Goal: Task Accomplishment & Management: Manage account settings

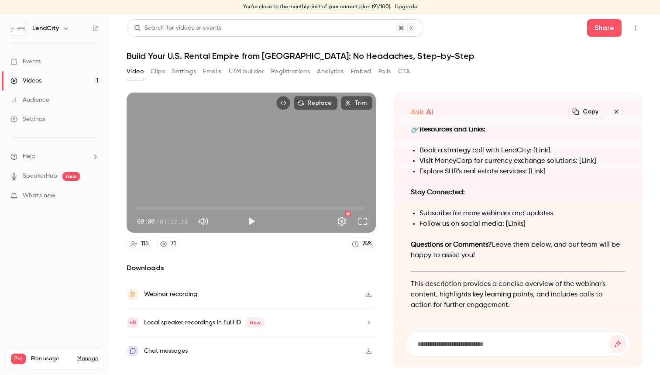
scroll to position [-322, 0]
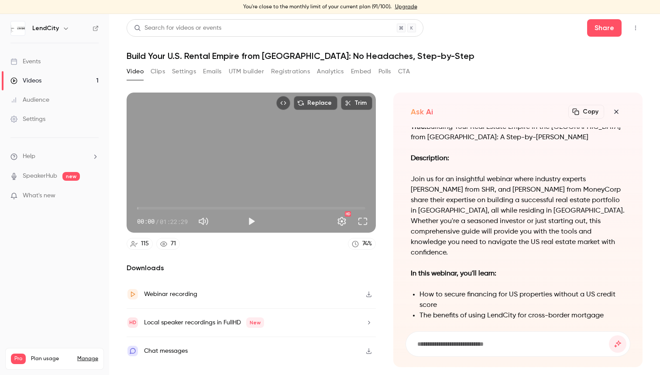
click at [619, 109] on icon "button" at bounding box center [616, 111] width 10 height 7
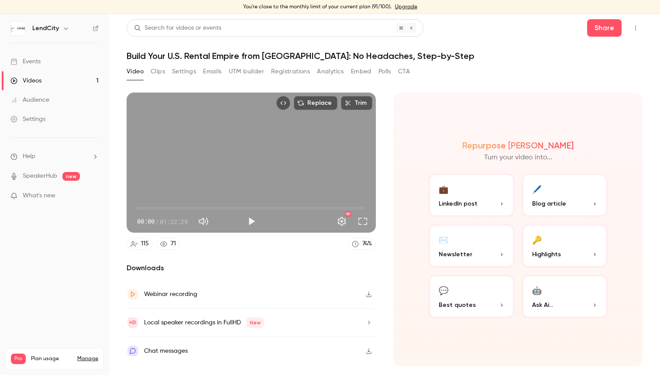
click at [557, 193] on button "🖊️ Blog article" at bounding box center [565, 195] width 86 height 44
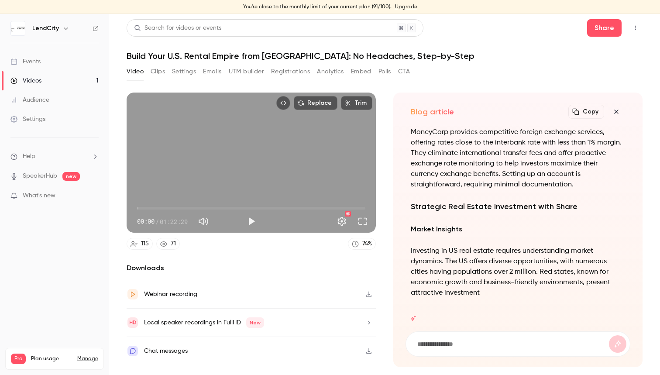
scroll to position [0, 0]
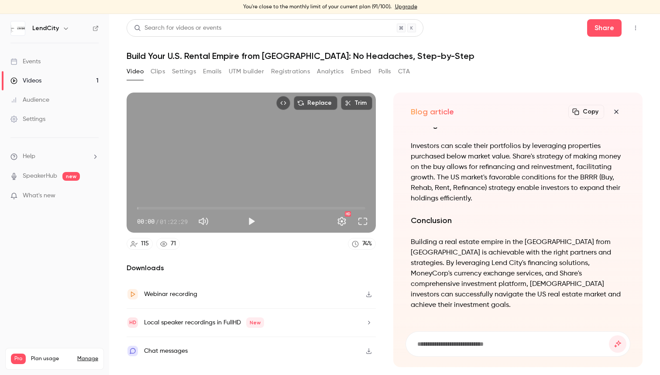
click at [581, 112] on button "Copy" at bounding box center [586, 112] width 36 height 14
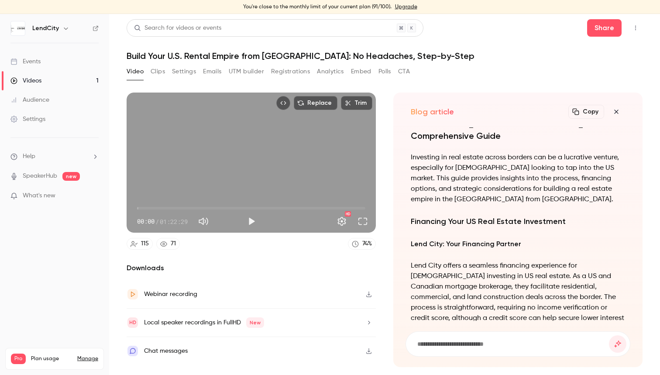
scroll to position [-739, 0]
drag, startPoint x: 511, startPoint y: 148, endPoint x: 412, endPoint y: 137, distance: 99.7
click at [412, 137] on h1 "Building a Real Estate Empire in the [GEOGRAPHIC_DATA] from [GEOGRAPHIC_DATA]: …" at bounding box center [518, 123] width 214 height 37
copy h1 "Building a Real Estate Empire in the [GEOGRAPHIC_DATA] from [GEOGRAPHIC_DATA]: …"
click at [589, 111] on button "Copy" at bounding box center [586, 112] width 36 height 14
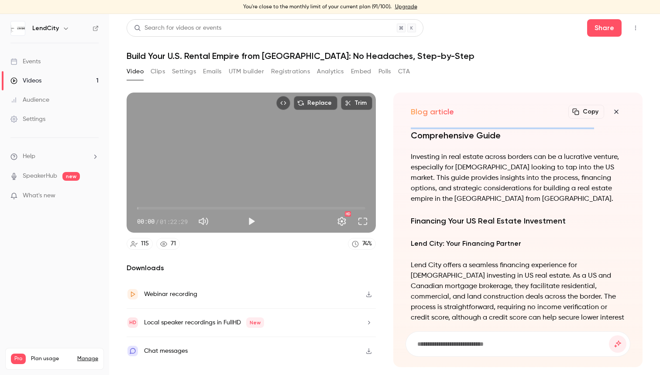
scroll to position [0, 0]
click at [390, 190] on section "Replace Trim 00:00 00:00 / 01:22:29 HD 115 71 74 % Downloads Webinar recording …" at bounding box center [385, 230] width 516 height 275
click at [620, 113] on icon "button" at bounding box center [616, 111] width 10 height 7
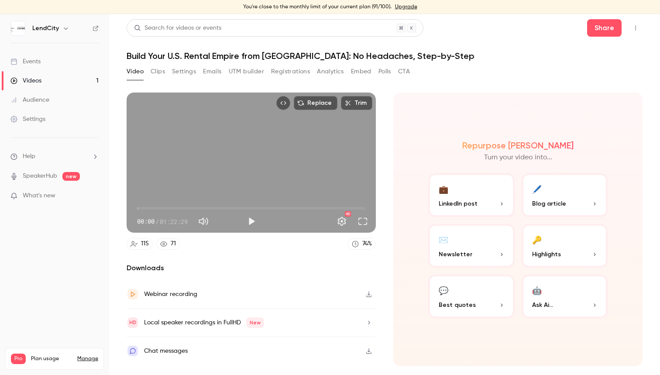
click at [293, 257] on div "Replace Trim 00:00 00:00 / 01:22:29 HD 115 71 74 % Downloads Webinar recording …" at bounding box center [251, 230] width 249 height 274
click at [158, 71] on button "Clips" at bounding box center [158, 72] width 14 height 14
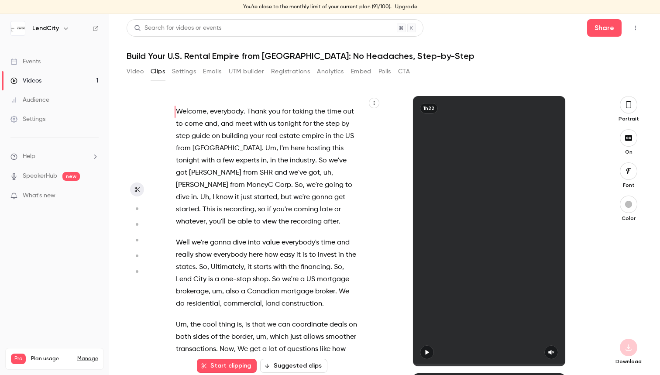
scroll to position [3, 0]
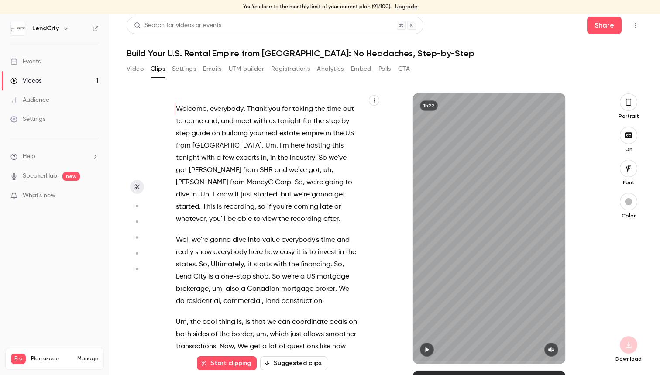
click at [185, 66] on button "Settings" at bounding box center [184, 69] width 24 height 14
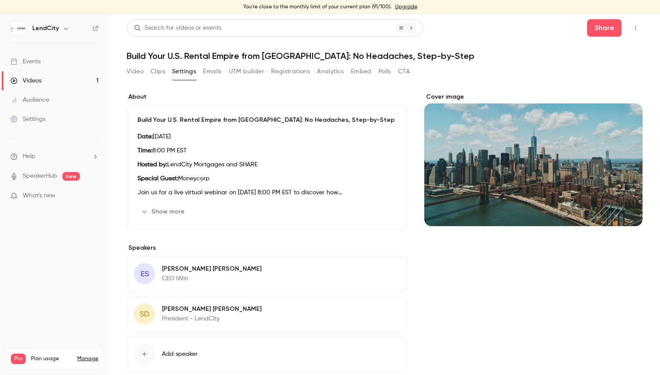
click at [162, 68] on button "Clips" at bounding box center [158, 72] width 14 height 14
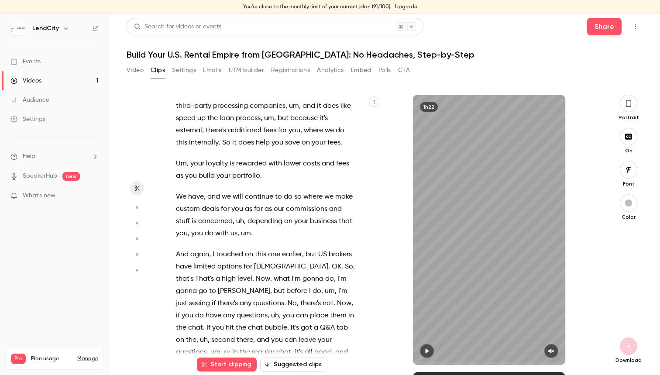
scroll to position [5150, 0]
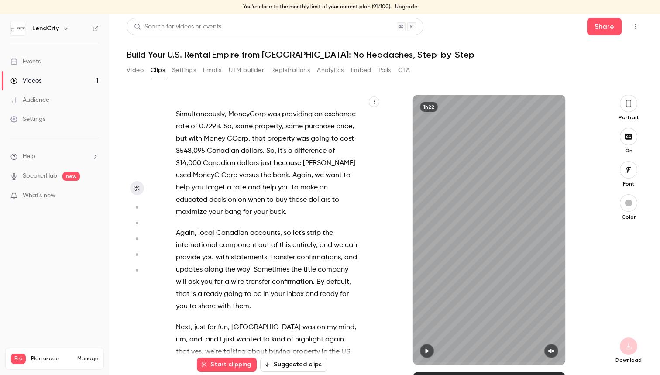
click at [308, 239] on span "entirely" at bounding box center [304, 245] width 24 height 12
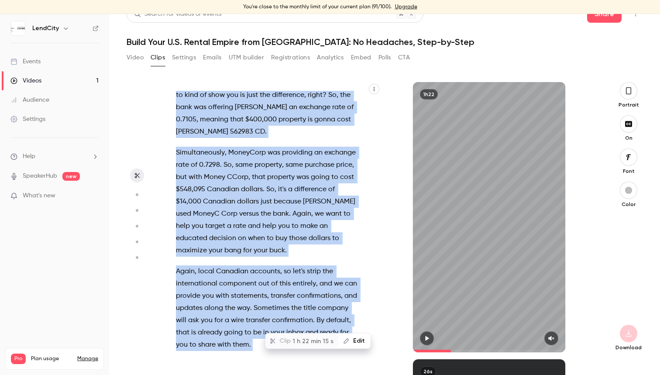
scroll to position [0, 0]
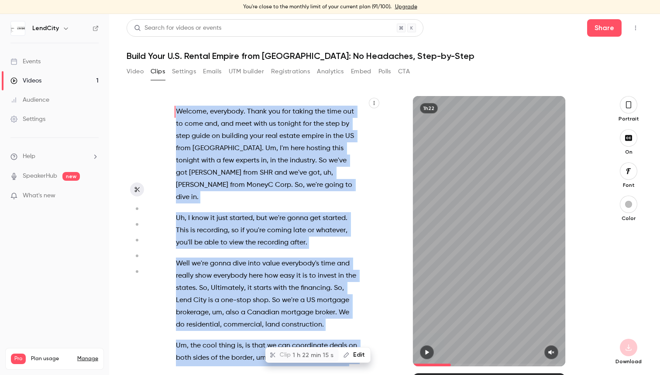
type input "*"
click at [377, 106] on button "button" at bounding box center [374, 103] width 10 height 10
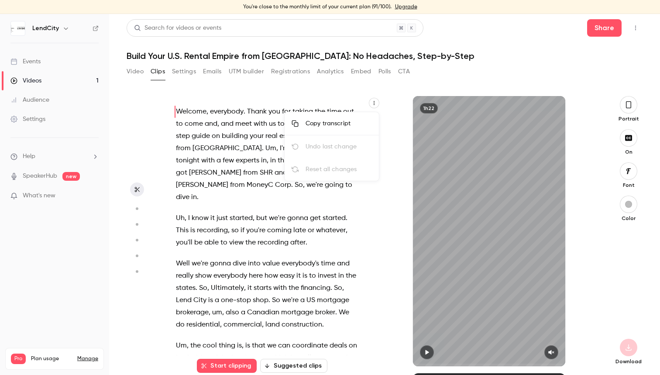
click at [392, 86] on div at bounding box center [330, 187] width 660 height 375
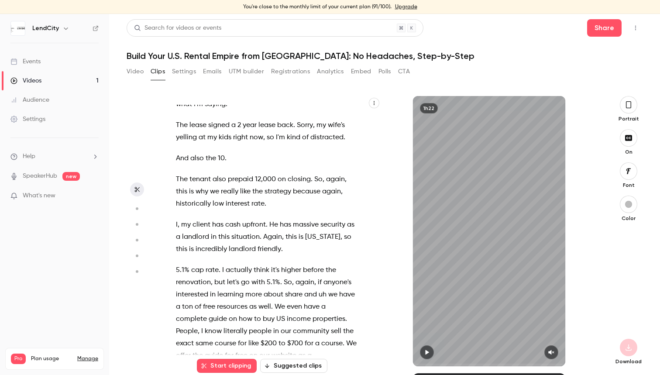
scroll to position [21094, 0]
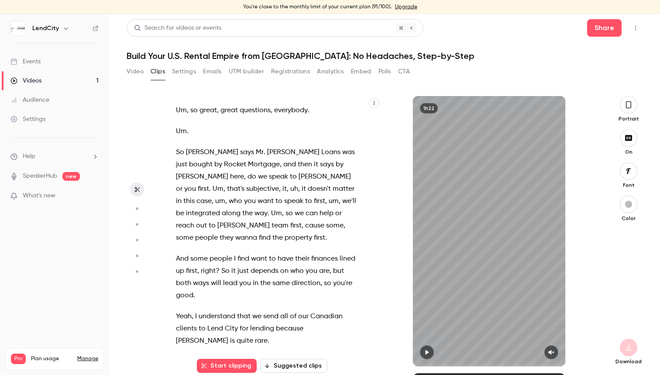
click at [373, 102] on icon "button" at bounding box center [373, 102] width 5 height 5
click at [350, 120] on div "Copy transcript" at bounding box center [339, 123] width 66 height 9
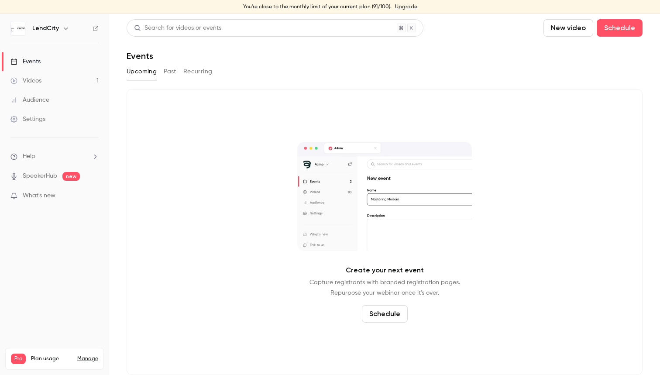
click at [58, 65] on link "Events" at bounding box center [54, 61] width 109 height 19
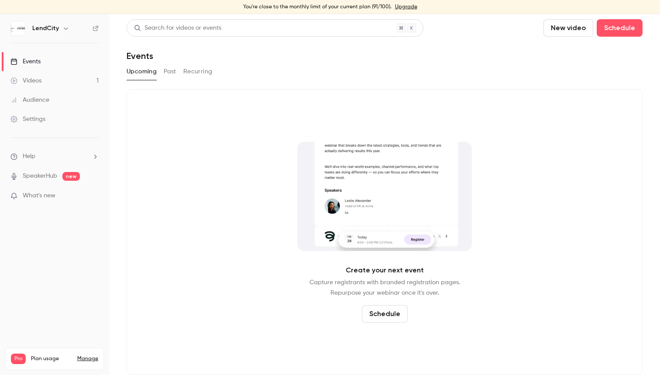
click at [50, 60] on link "Events" at bounding box center [54, 61] width 109 height 19
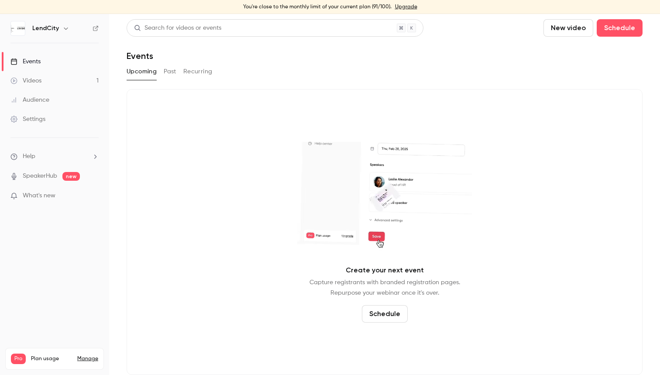
click at [42, 118] on div "Settings" at bounding box center [27, 119] width 35 height 9
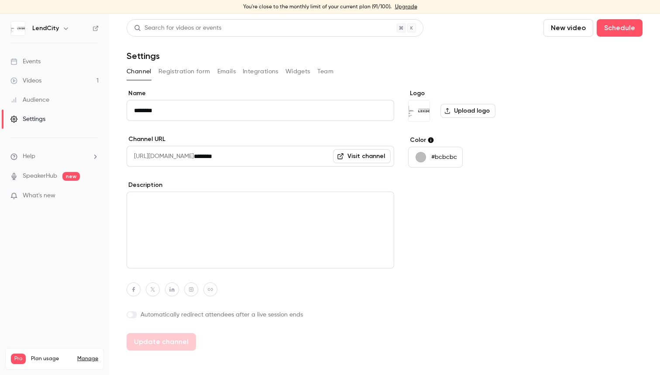
click at [372, 158] on link "Visit channel" at bounding box center [362, 156] width 58 height 14
click at [180, 69] on button "Registration form" at bounding box center [184, 72] width 52 height 14
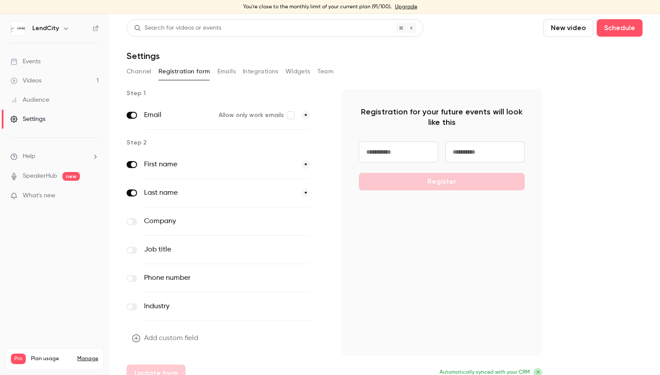
click at [228, 72] on button "Emails" at bounding box center [226, 72] width 18 height 14
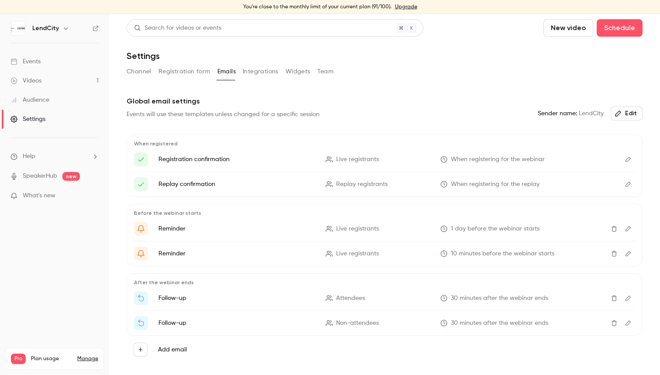
click at [258, 70] on button "Integrations" at bounding box center [261, 72] width 36 height 14
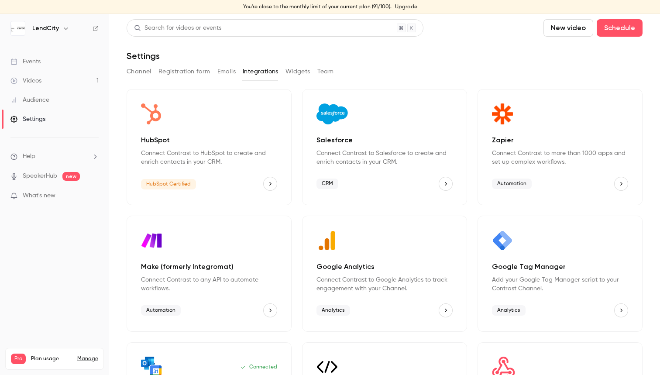
click at [297, 72] on button "Widgets" at bounding box center [297, 72] width 25 height 14
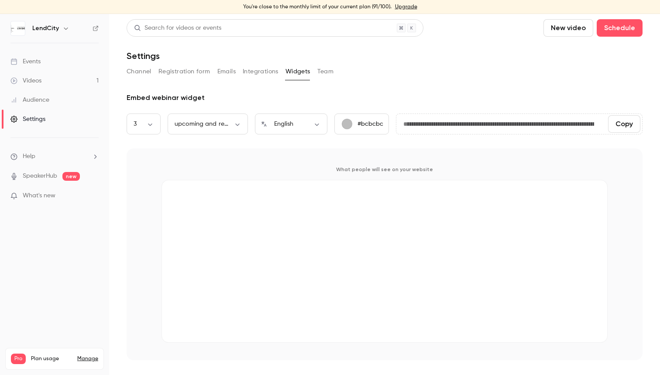
click at [322, 73] on button "Team" at bounding box center [325, 72] width 17 height 14
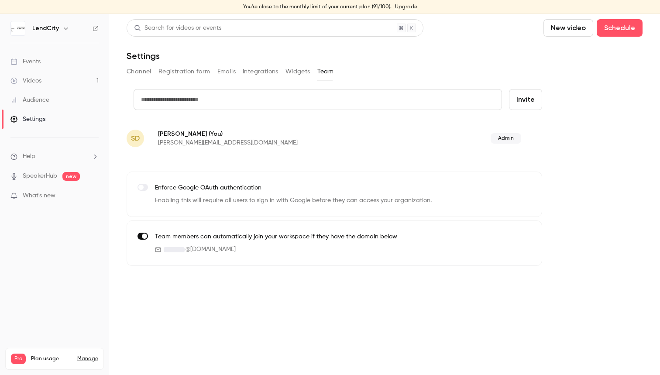
click at [143, 234] on span at bounding box center [144, 236] width 5 height 5
click at [300, 72] on button "Widgets" at bounding box center [297, 72] width 25 height 14
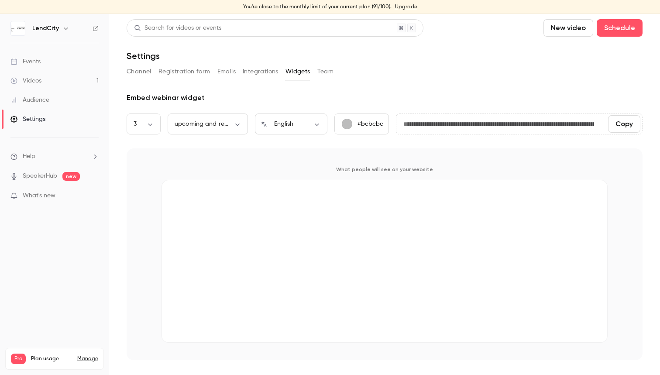
click at [318, 72] on button "Team" at bounding box center [325, 72] width 17 height 14
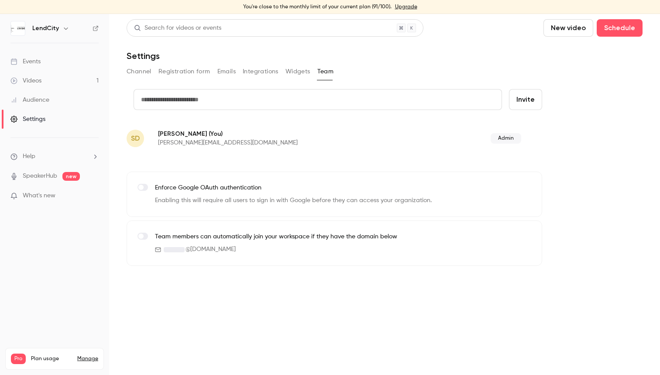
click at [141, 236] on span at bounding box center [140, 236] width 5 height 5
click at [143, 73] on button "Channel" at bounding box center [139, 72] width 25 height 14
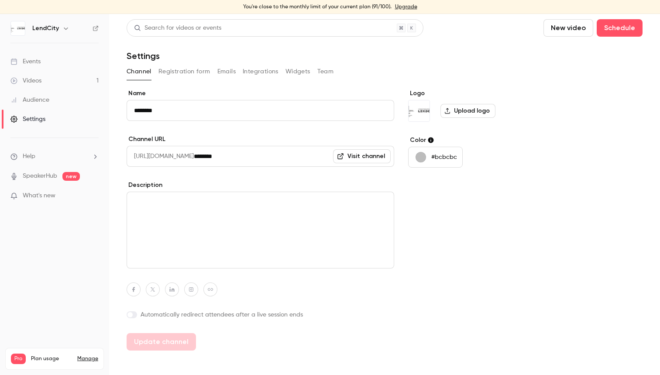
click at [423, 157] on div "button" at bounding box center [421, 157] width 10 height 10
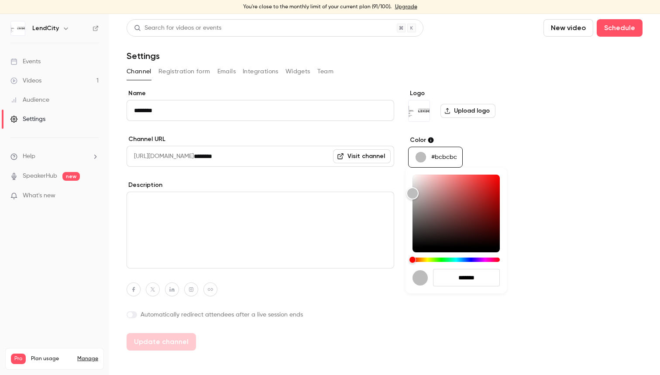
click at [485, 275] on input "*******" at bounding box center [466, 277] width 67 height 17
paste input "******"
type input "*******"
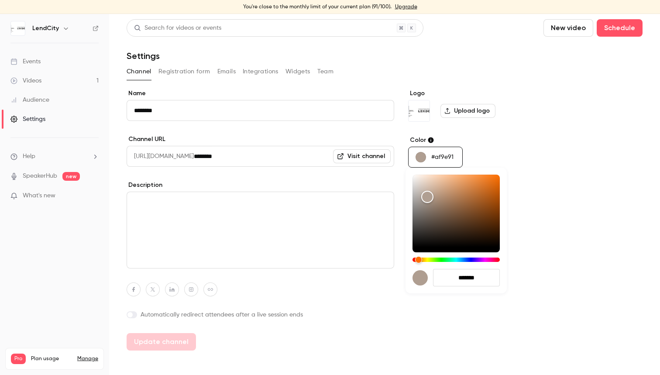
click at [542, 303] on div at bounding box center [330, 187] width 660 height 375
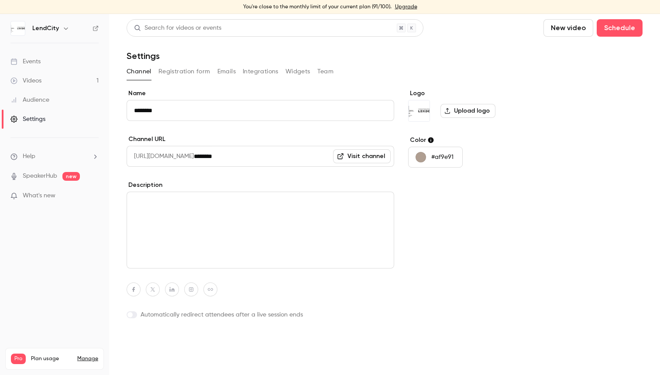
click at [153, 341] on button "Update channel" at bounding box center [161, 341] width 69 height 17
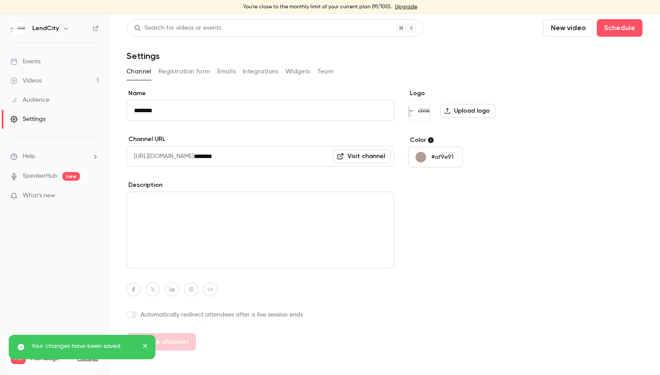
click at [213, 223] on textarea at bounding box center [261, 230] width 268 height 77
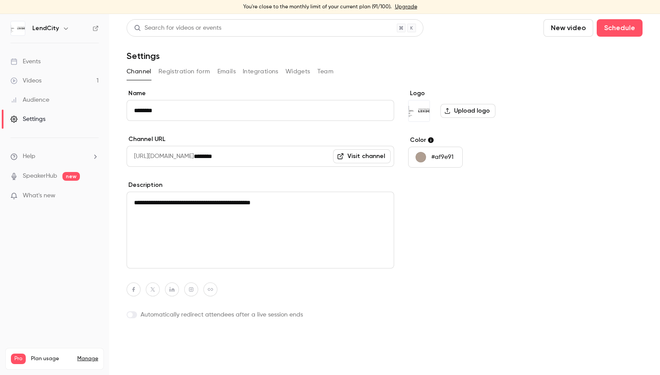
type textarea "**********"
click at [179, 343] on button "Update channel" at bounding box center [161, 341] width 69 height 17
type textarea "**********"
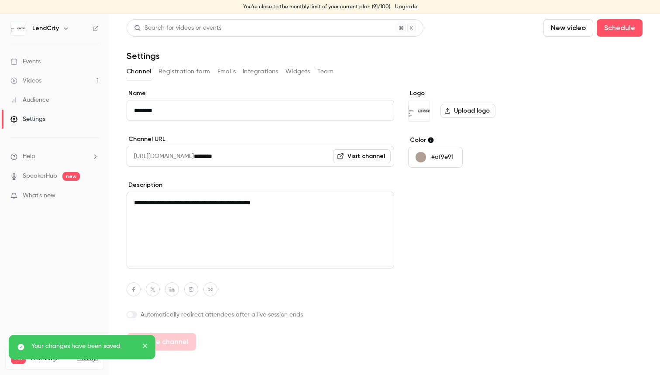
click at [189, 74] on button "Registration form" at bounding box center [184, 72] width 52 height 14
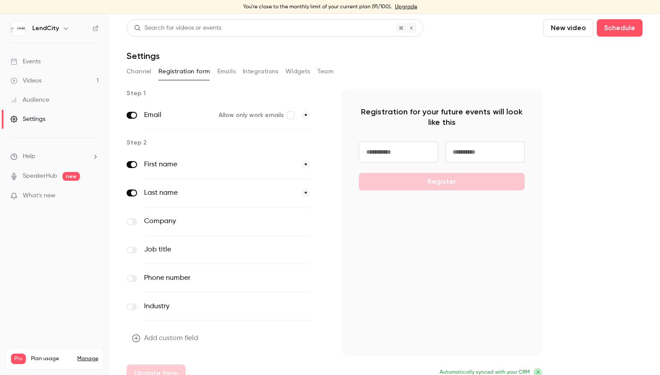
click at [266, 71] on button "Integrations" at bounding box center [261, 72] width 36 height 14
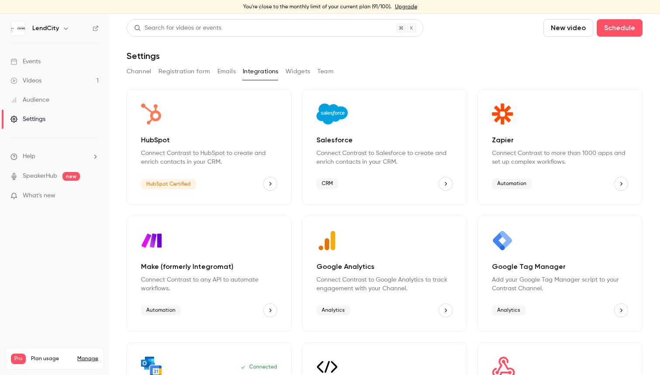
click at [517, 186] on span "Automation" at bounding box center [512, 184] width 40 height 10
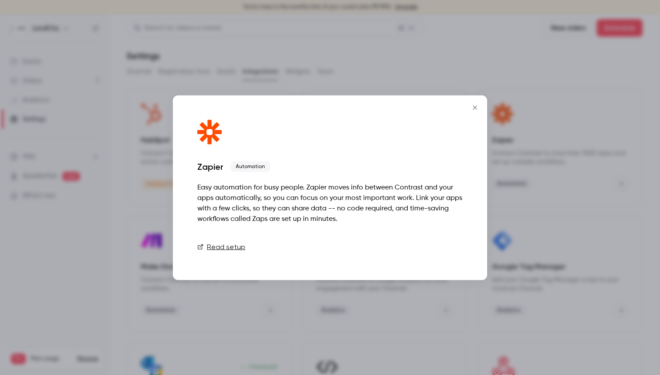
click at [440, 250] on link "Connect" at bounding box center [441, 246] width 44 height 17
click at [474, 108] on icon "Close" at bounding box center [475, 107] width 10 height 7
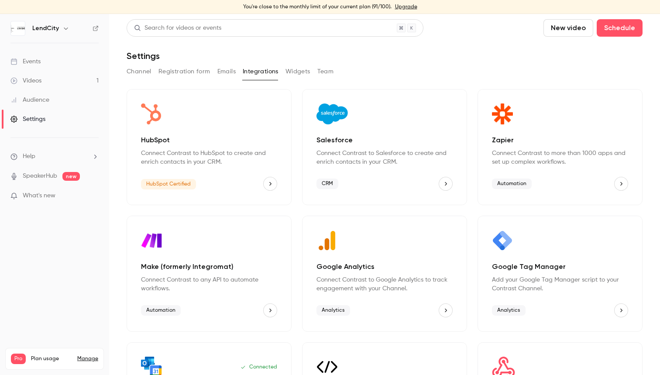
click at [60, 84] on link "Videos 1" at bounding box center [54, 80] width 109 height 19
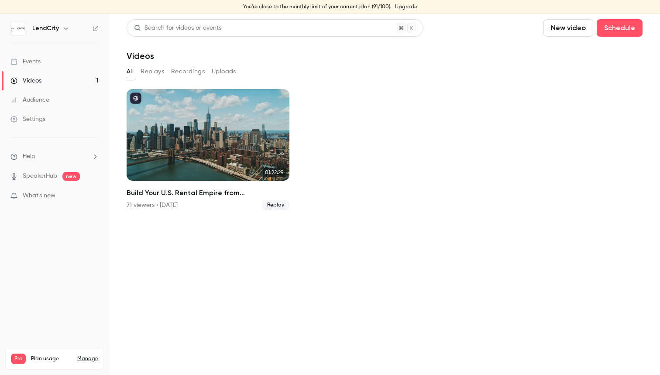
click at [39, 117] on div "Settings" at bounding box center [27, 119] width 35 height 9
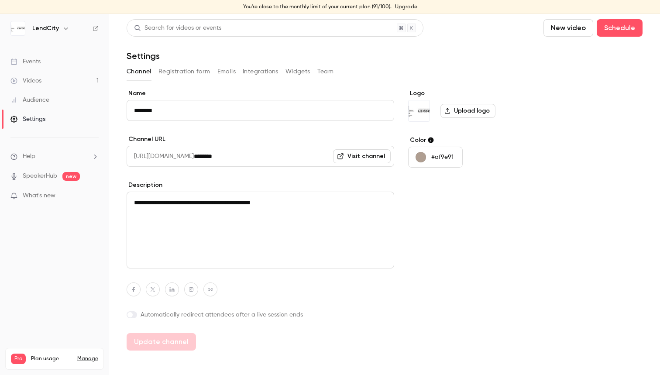
click at [182, 76] on button "Registration form" at bounding box center [184, 72] width 52 height 14
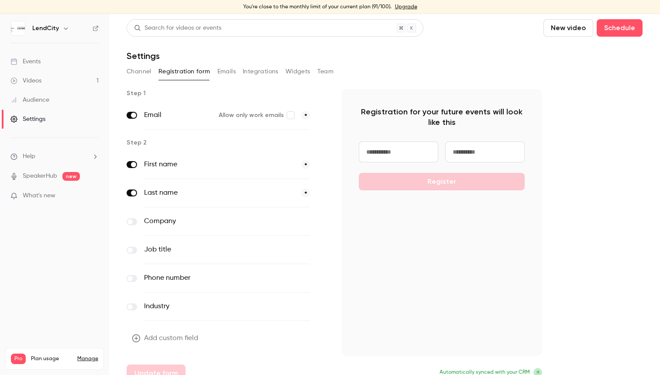
click at [228, 71] on button "Emails" at bounding box center [226, 72] width 18 height 14
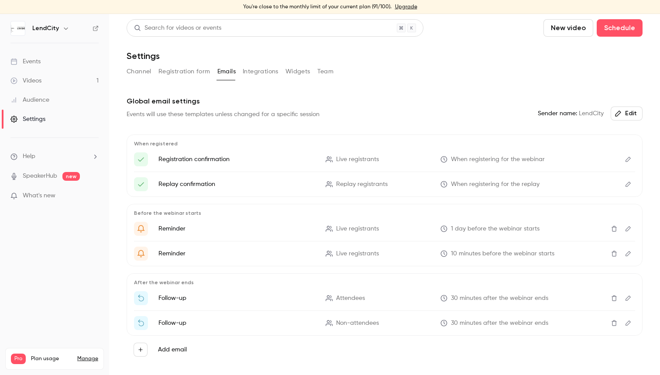
click at [264, 72] on button "Integrations" at bounding box center [261, 72] width 36 height 14
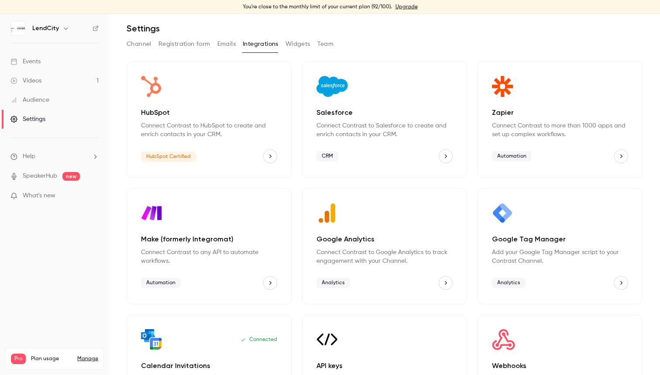
scroll to position [18, 0]
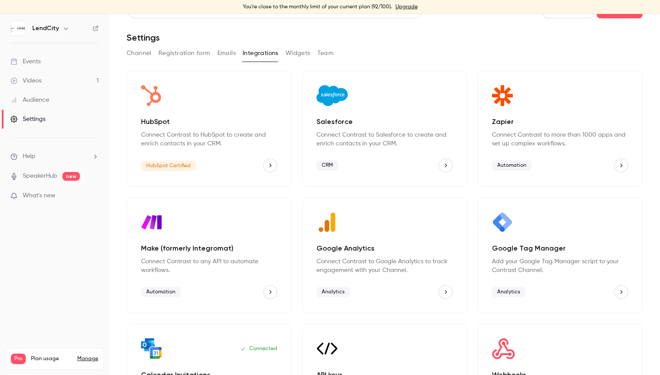
click at [588, 139] on p "Connect Contrast to more than 1000 apps and set up complex workflows." at bounding box center [560, 139] width 136 height 17
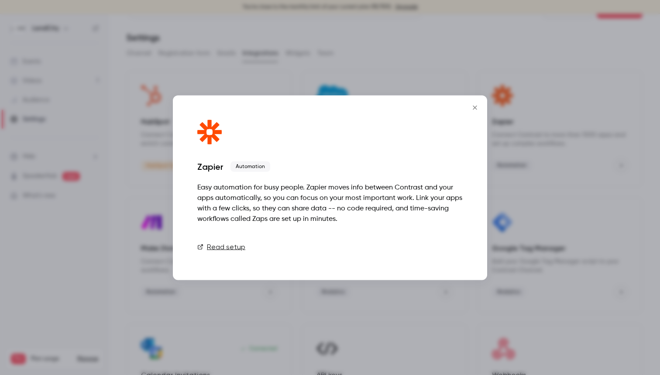
click at [449, 248] on link "Connect" at bounding box center [441, 246] width 44 height 17
click at [476, 108] on icon "Close" at bounding box center [475, 107] width 4 height 4
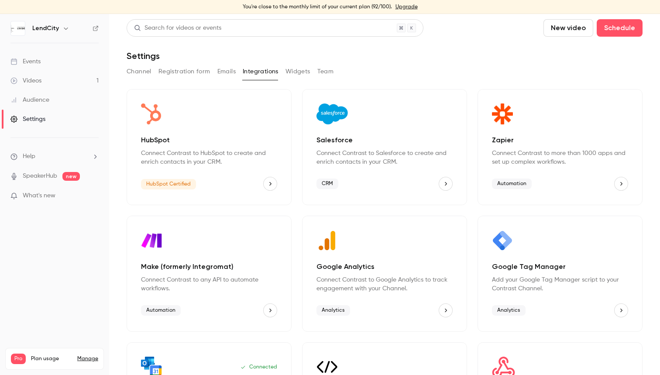
scroll to position [0, 0]
click at [38, 96] on div "Audience" at bounding box center [29, 100] width 39 height 9
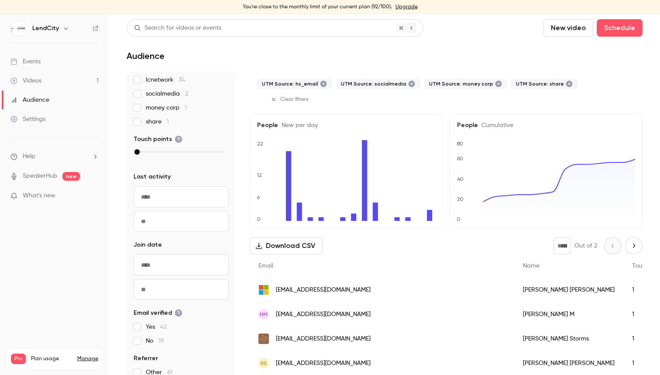
click at [303, 237] on button "Download CSV" at bounding box center [286, 245] width 73 height 17
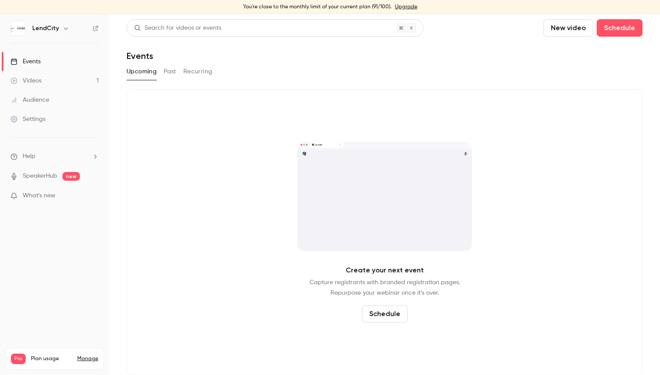
click at [63, 79] on link "Videos 1" at bounding box center [54, 80] width 109 height 19
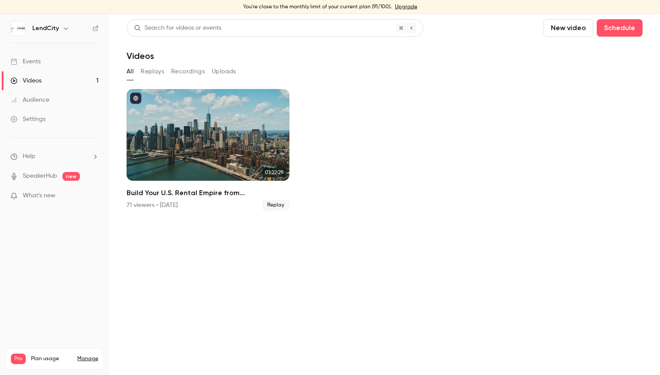
click at [53, 115] on link "Settings" at bounding box center [54, 119] width 109 height 19
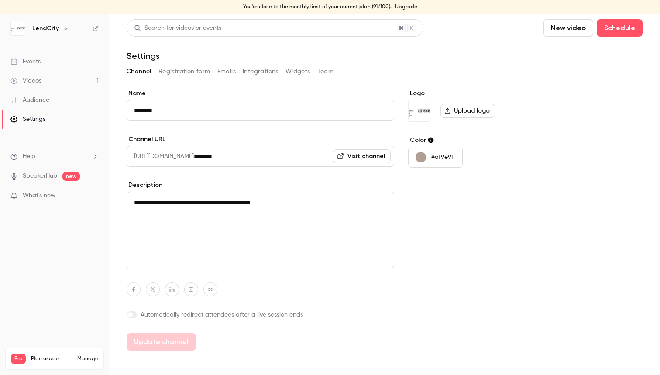
click at [366, 158] on link "Visit channel" at bounding box center [362, 156] width 58 height 14
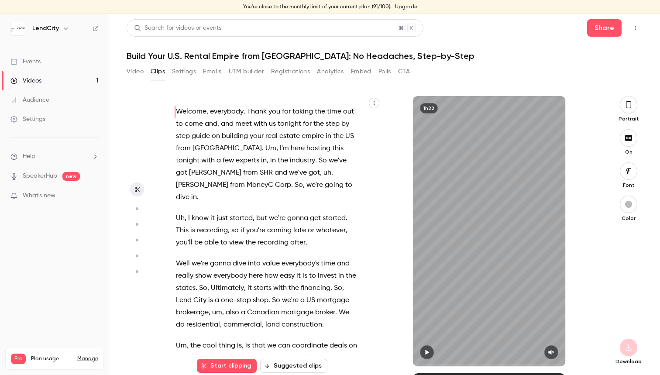
scroll to position [21094, 0]
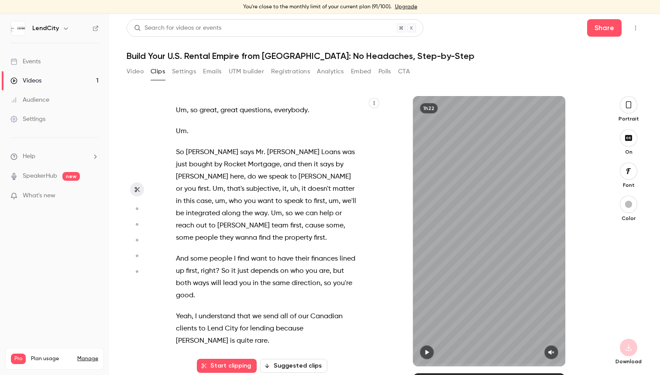
click at [34, 63] on div "Events" at bounding box center [25, 61] width 30 height 9
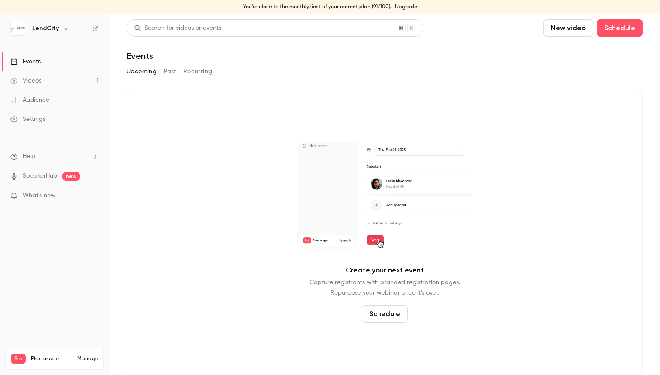
click at [32, 197] on span "What's new" at bounding box center [39, 195] width 33 height 9
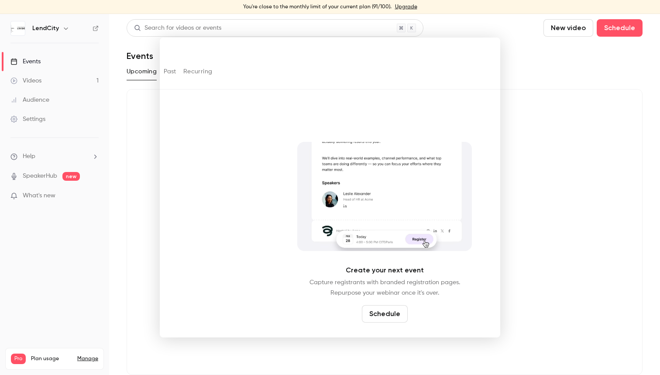
click at [533, 61] on div at bounding box center [330, 187] width 660 height 375
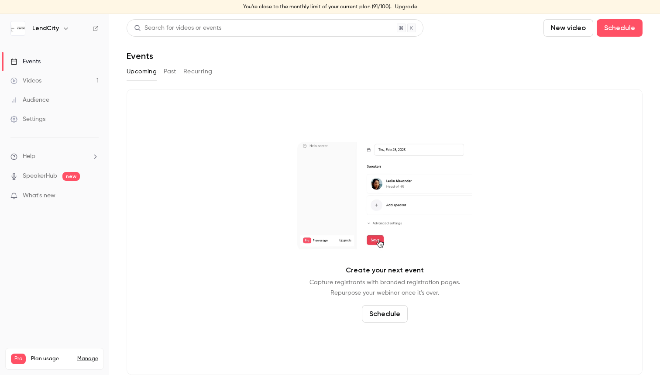
click at [29, 66] on link "Events" at bounding box center [54, 61] width 109 height 19
click at [29, 80] on div "Videos" at bounding box center [25, 80] width 31 height 9
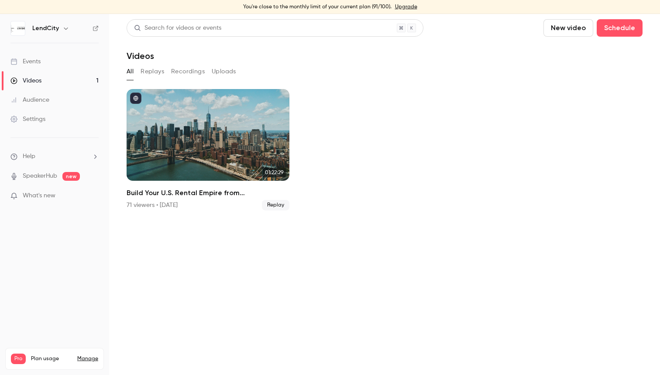
click at [35, 65] on div "Events" at bounding box center [25, 61] width 30 height 9
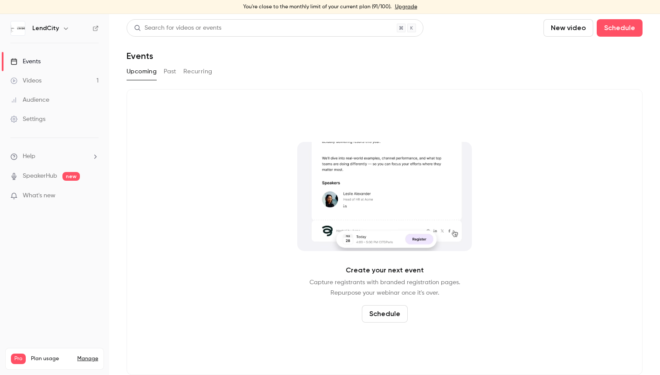
click at [93, 355] on link "Manage" at bounding box center [87, 358] width 21 height 7
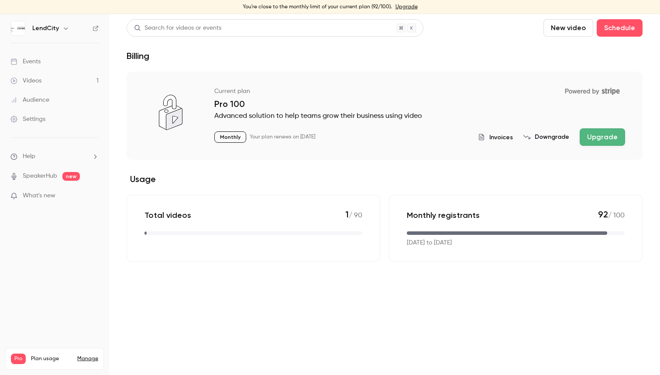
click at [72, 62] on link "Events" at bounding box center [54, 61] width 109 height 19
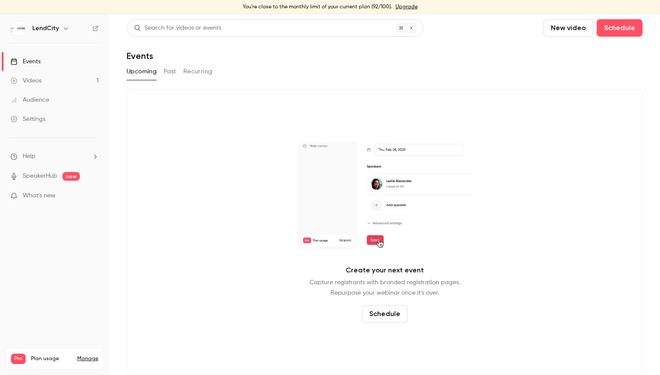
click at [70, 114] on link "Settings" at bounding box center [54, 119] width 109 height 19
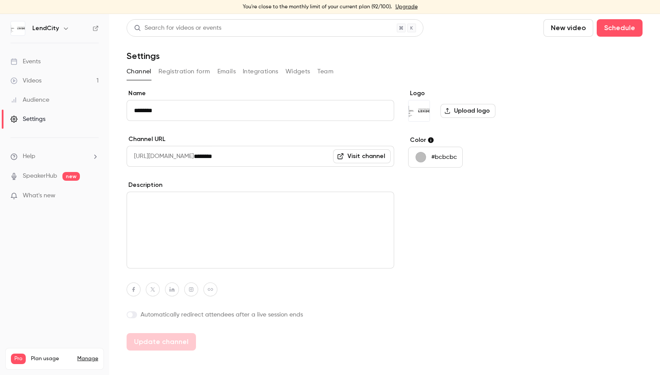
click at [368, 157] on link "Visit channel" at bounding box center [362, 156] width 58 height 14
